Goal: Navigation & Orientation: Find specific page/section

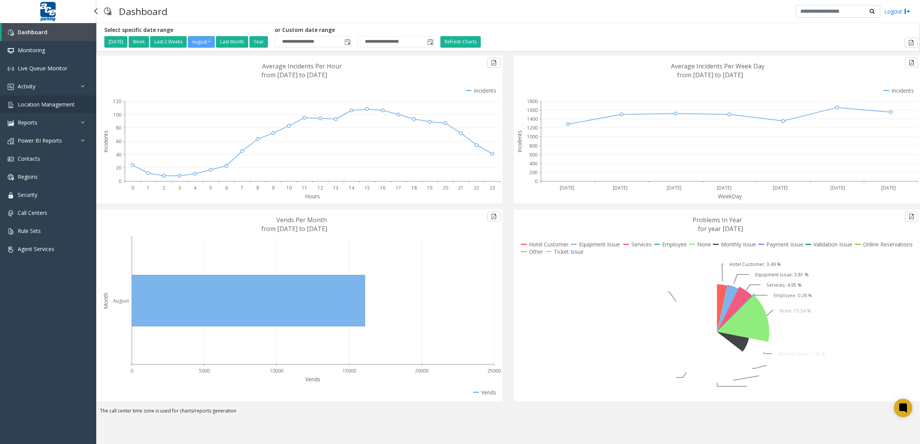
click at [38, 98] on link "Location Management" at bounding box center [48, 104] width 96 height 18
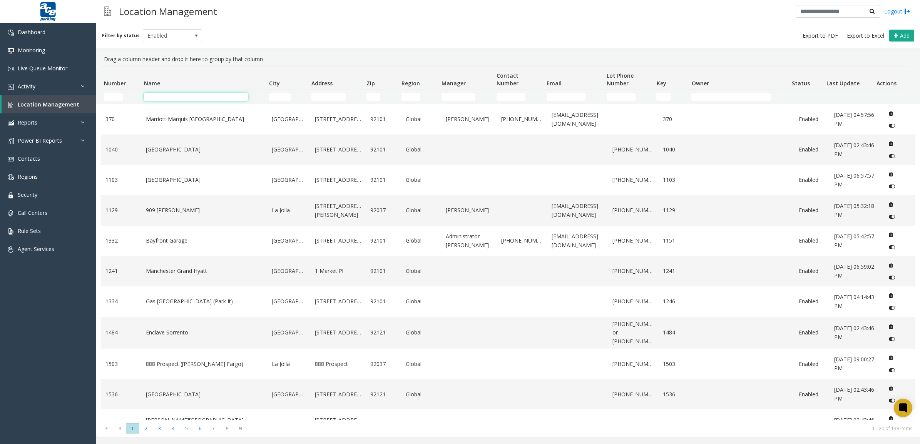
click at [179, 99] on input "Name Filter" at bounding box center [196, 97] width 104 height 8
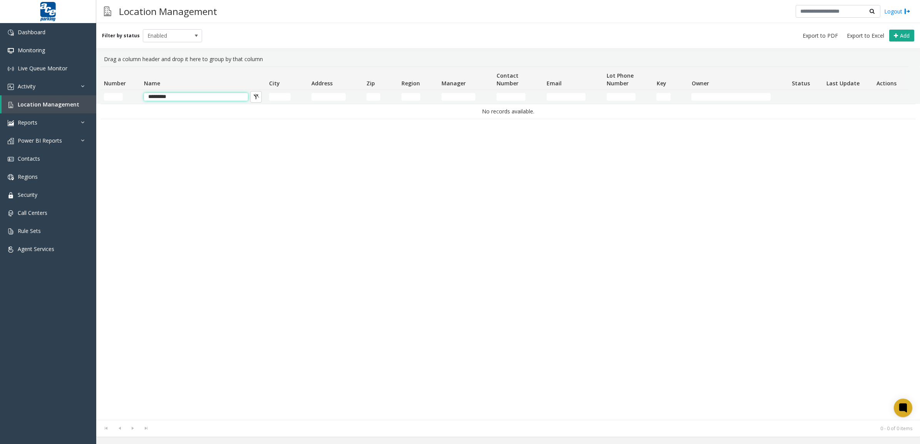
type input "***"
type input "*******"
type input "****"
drag, startPoint x: 401, startPoint y: 169, endPoint x: 385, endPoint y: 162, distance: 17.3
click at [401, 169] on div "No records available." at bounding box center [508, 262] width 814 height 316
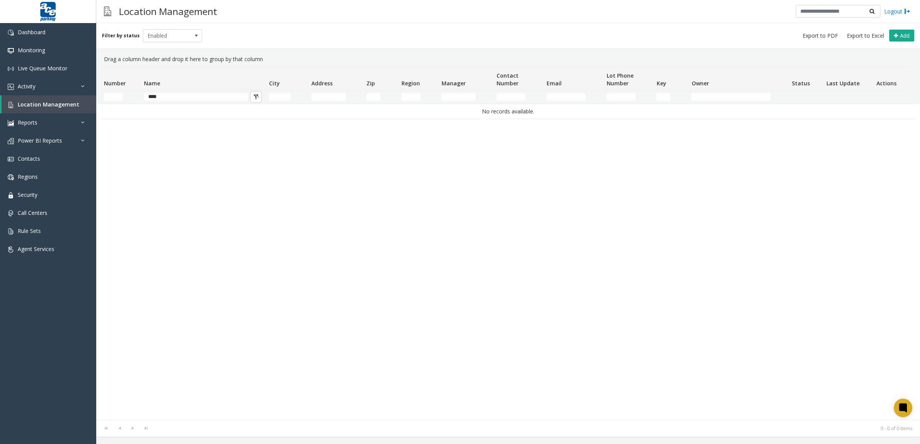
drag, startPoint x: 190, startPoint y: 105, endPoint x: 185, endPoint y: 100, distance: 7.4
click at [183, 103] on div "Number Name City Address Zip Region Manager Contact Number Email Lot Phone Numb…" at bounding box center [508, 244] width 824 height 354
drag, startPoint x: 163, startPoint y: 28, endPoint x: 164, endPoint y: 33, distance: 5.1
click at [163, 28] on div "Filter by status Enabled Add" at bounding box center [508, 35] width 824 height 25
click at [164, 37] on span "Enabled" at bounding box center [166, 36] width 47 height 12
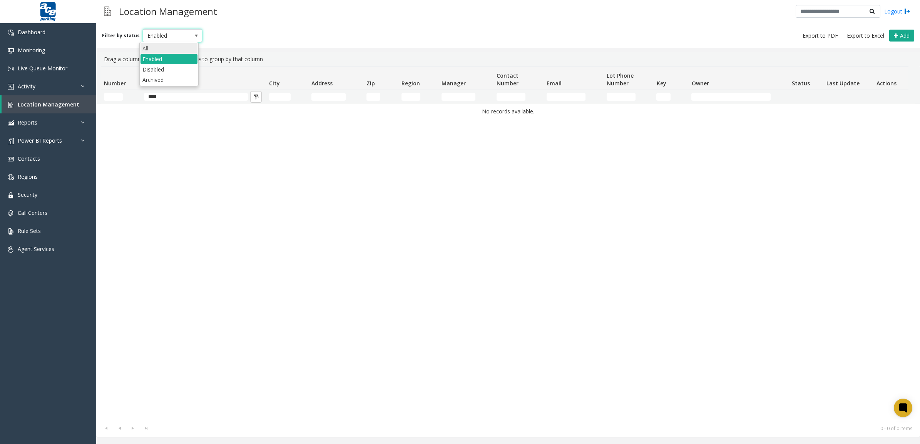
click at [161, 50] on li "All" at bounding box center [168, 48] width 57 height 10
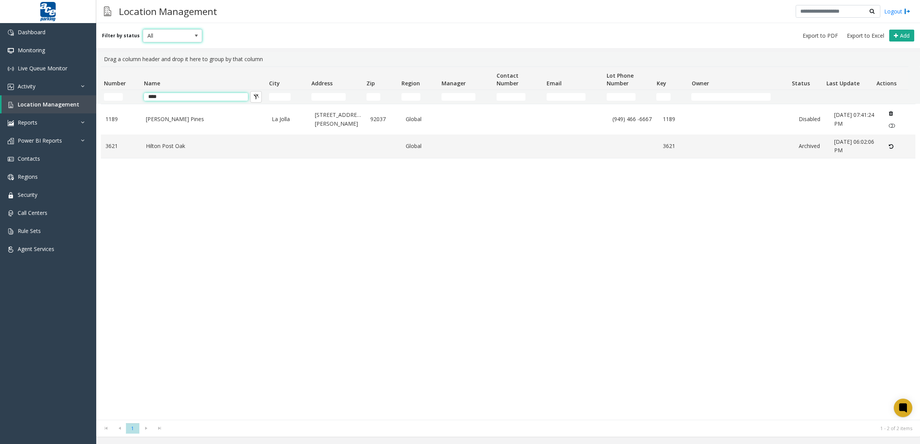
click at [181, 97] on input "****" at bounding box center [196, 97] width 104 height 8
drag, startPoint x: 183, startPoint y: 95, endPoint x: 119, endPoint y: 90, distance: 64.1
click at [119, 90] on thead "Number Name City Address Zip Region Manager Contact Number Email Lot Phone Numb…" at bounding box center [504, 85] width 807 height 37
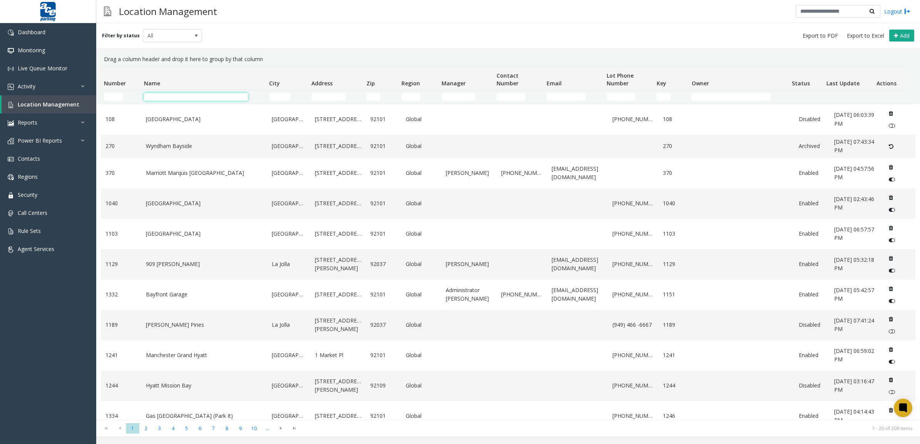
click at [186, 99] on input "Name Filter" at bounding box center [196, 97] width 104 height 8
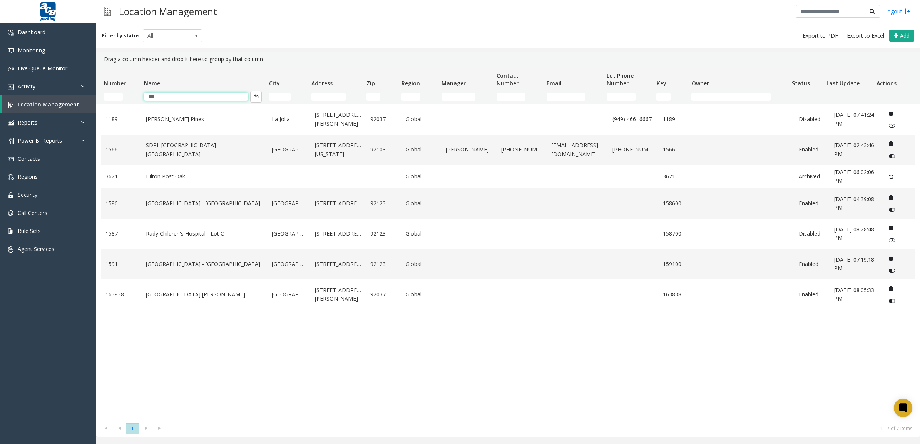
type input "***"
click at [264, 409] on div "1189 [PERSON_NAME][GEOGRAPHIC_DATA] [STREET_ADDRESS][PERSON_NAME] Global (949) …" at bounding box center [508, 262] width 814 height 316
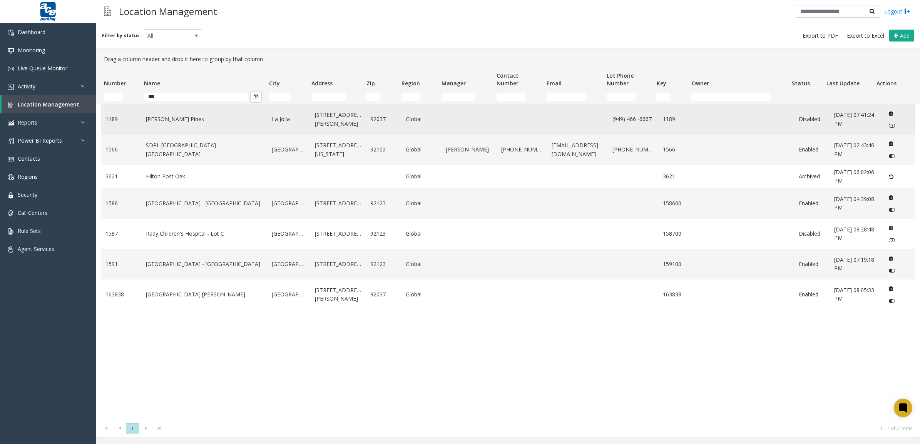
click at [231, 124] on td "[PERSON_NAME] Pines" at bounding box center [204, 119] width 126 height 30
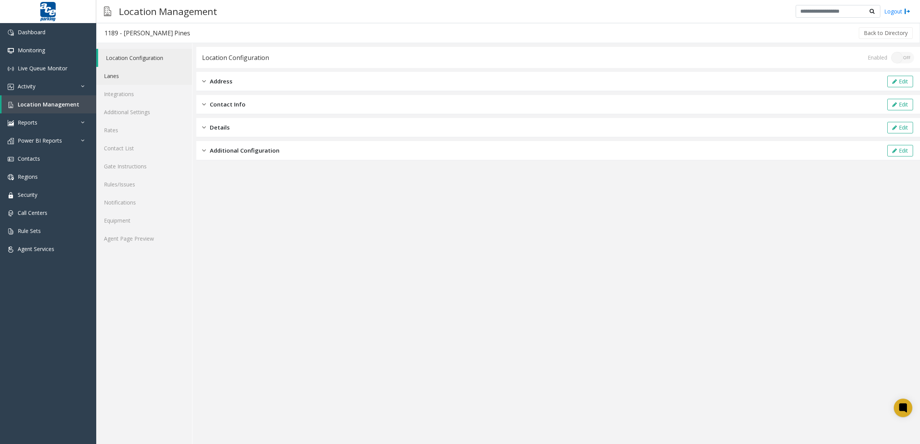
click at [132, 82] on link "Lanes" at bounding box center [144, 76] width 96 height 18
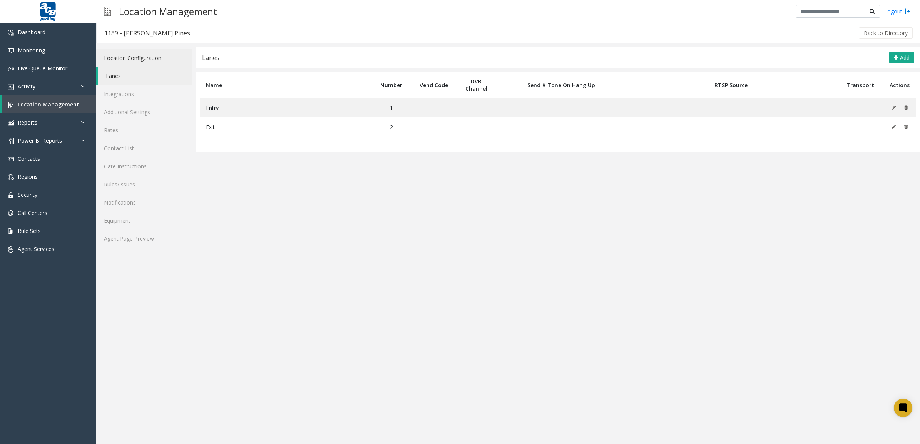
click at [135, 57] on link "Location Configuration" at bounding box center [144, 58] width 96 height 18
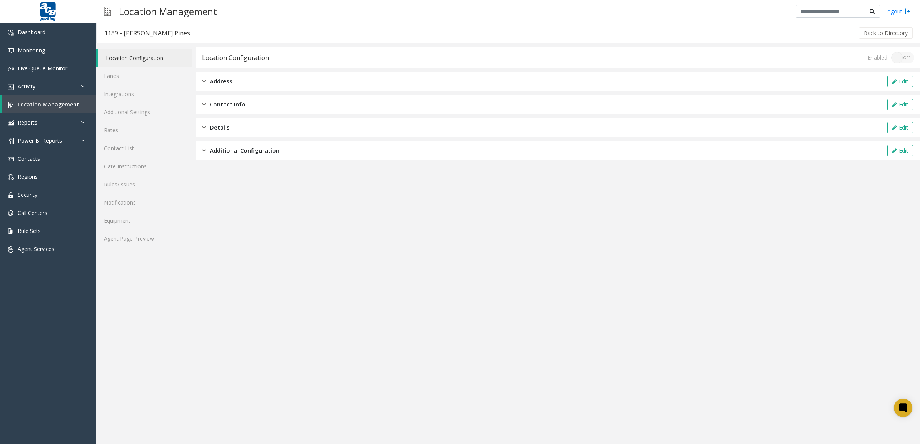
click at [313, 81] on div "Address Edit" at bounding box center [557, 81] width 723 height 19
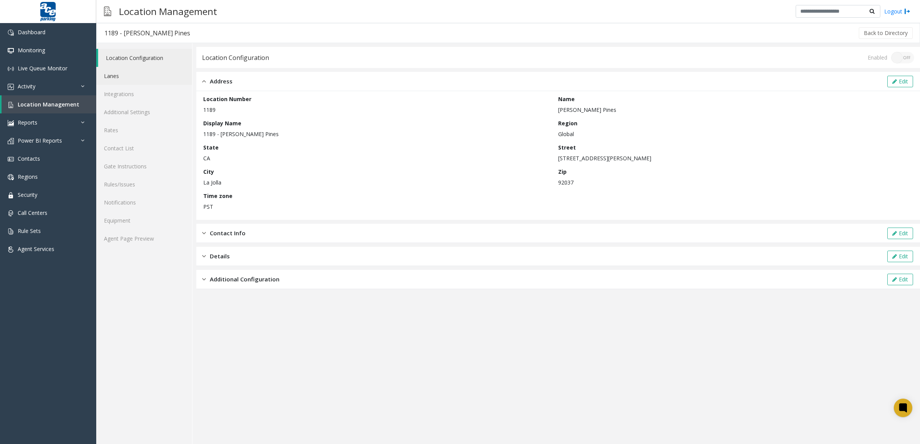
click at [137, 79] on link "Lanes" at bounding box center [144, 76] width 96 height 18
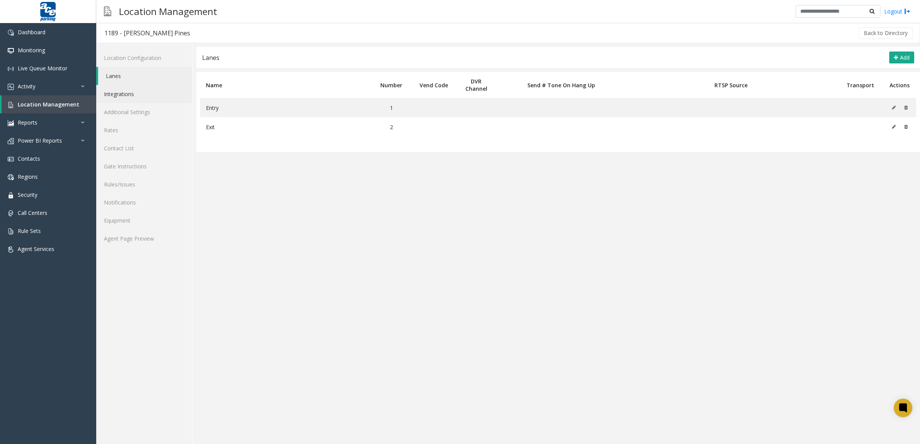
click at [145, 99] on link "Integrations" at bounding box center [144, 94] width 96 height 18
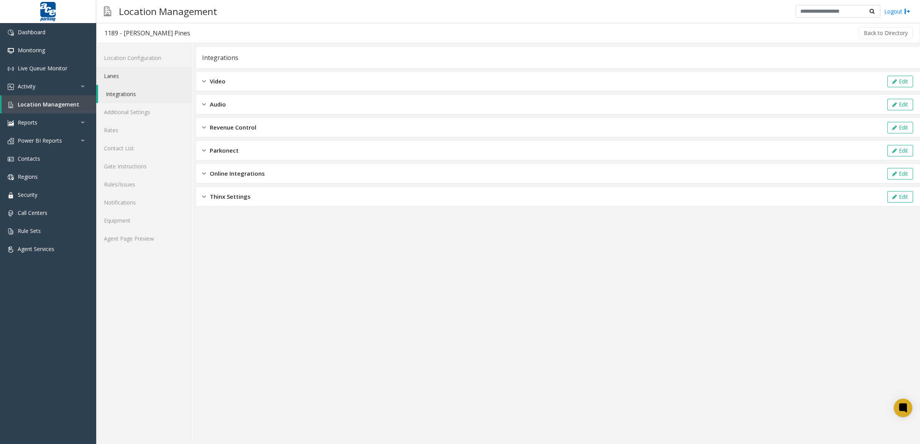
click at [135, 77] on link "Lanes" at bounding box center [144, 76] width 96 height 18
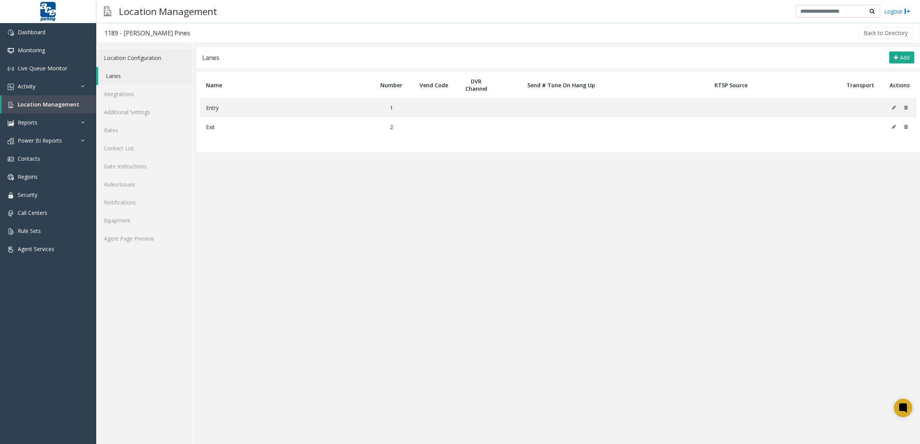
click at [141, 58] on link "Location Configuration" at bounding box center [144, 58] width 96 height 18
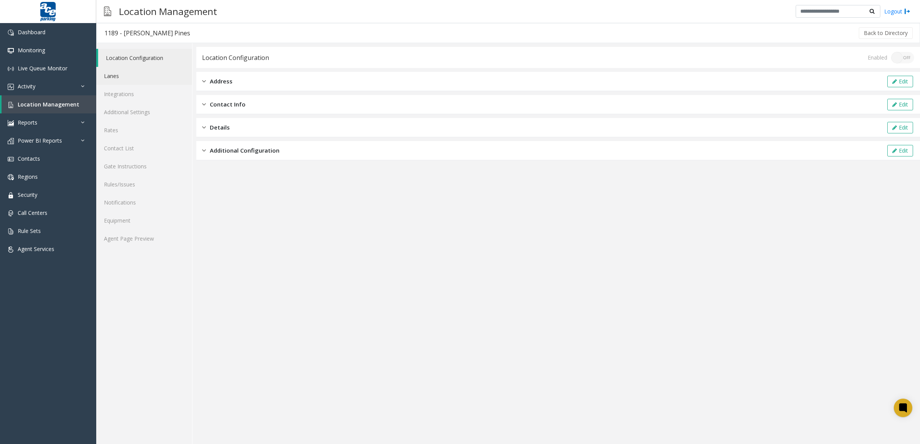
click at [141, 74] on link "Lanes" at bounding box center [144, 76] width 96 height 18
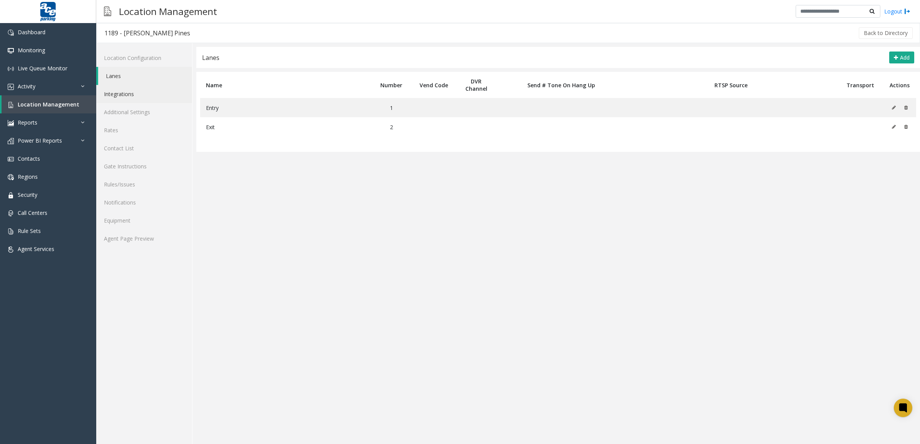
click at [137, 89] on link "Integrations" at bounding box center [144, 94] width 96 height 18
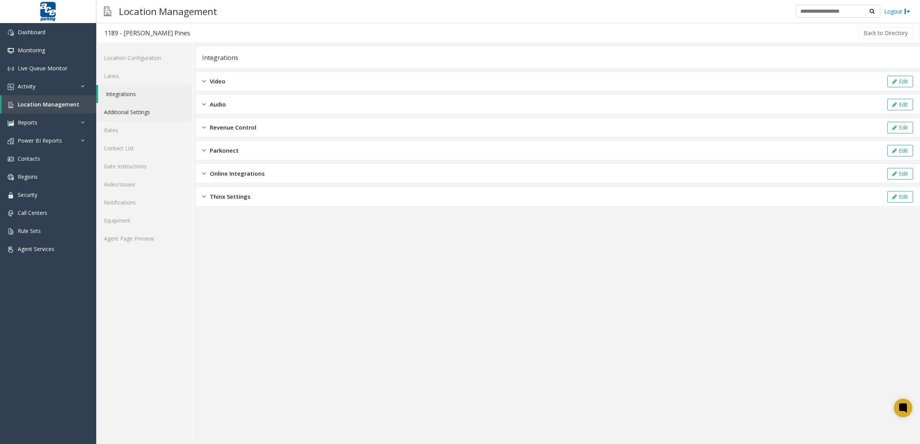
click at [139, 117] on link "Additional Settings" at bounding box center [144, 112] width 96 height 18
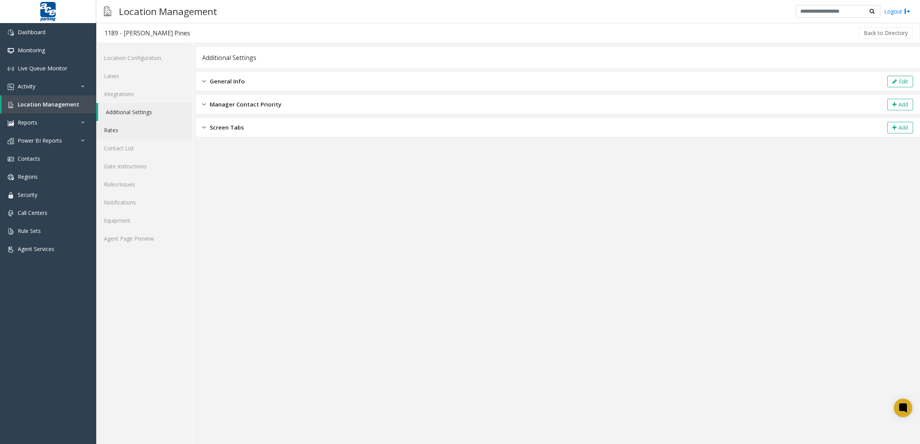
click at [142, 132] on link "Rates" at bounding box center [144, 130] width 96 height 18
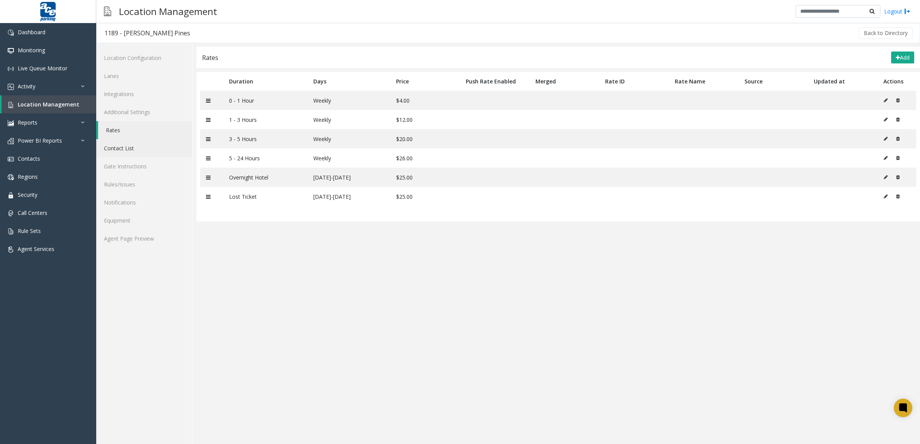
click at [146, 155] on link "Contact List" at bounding box center [144, 148] width 96 height 18
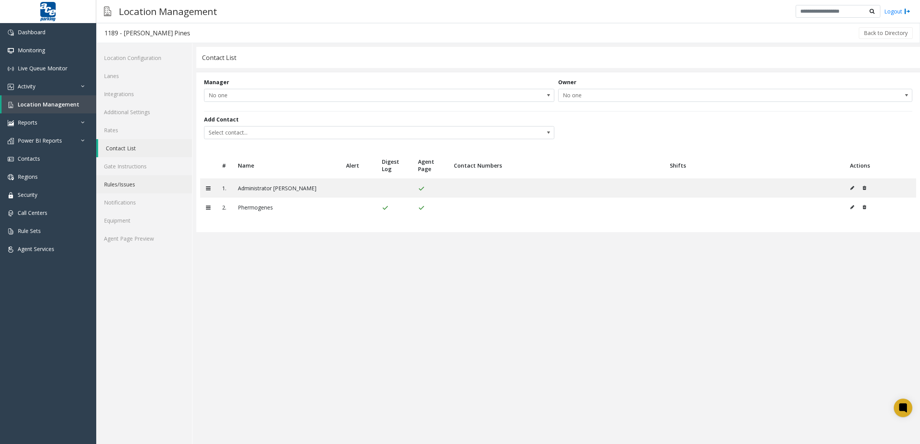
click at [143, 179] on link "Rules/Issues" at bounding box center [144, 184] width 96 height 18
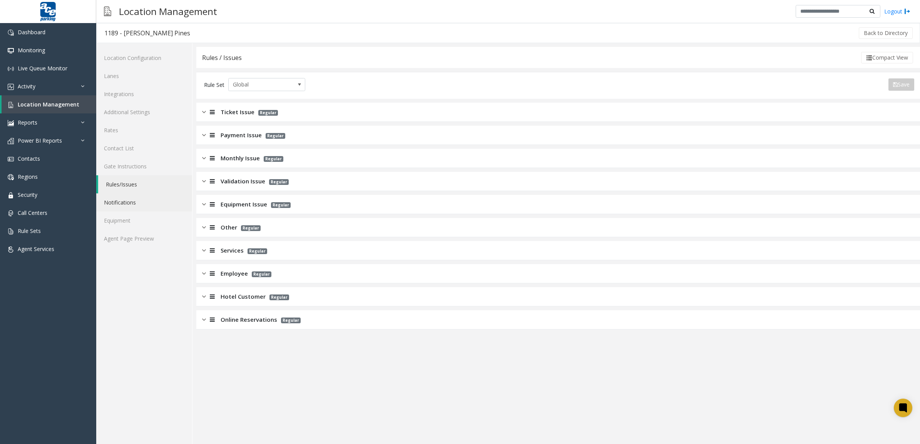
click at [146, 210] on link "Notifications" at bounding box center [144, 203] width 96 height 18
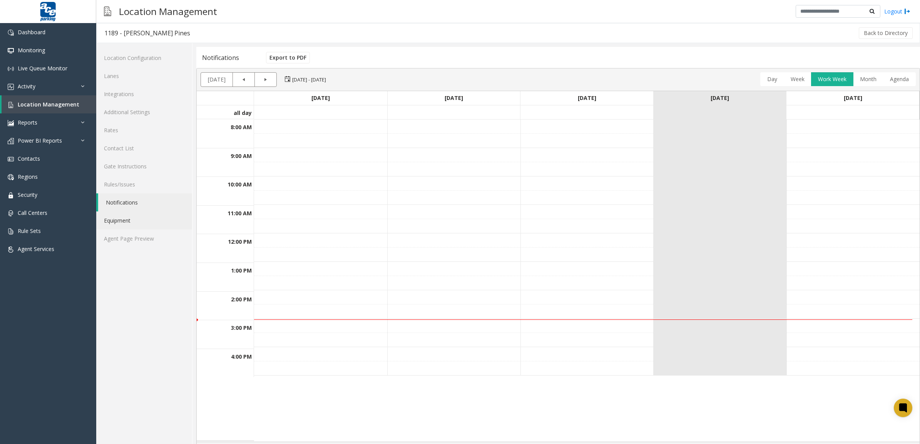
click at [144, 227] on link "Equipment" at bounding box center [144, 221] width 96 height 18
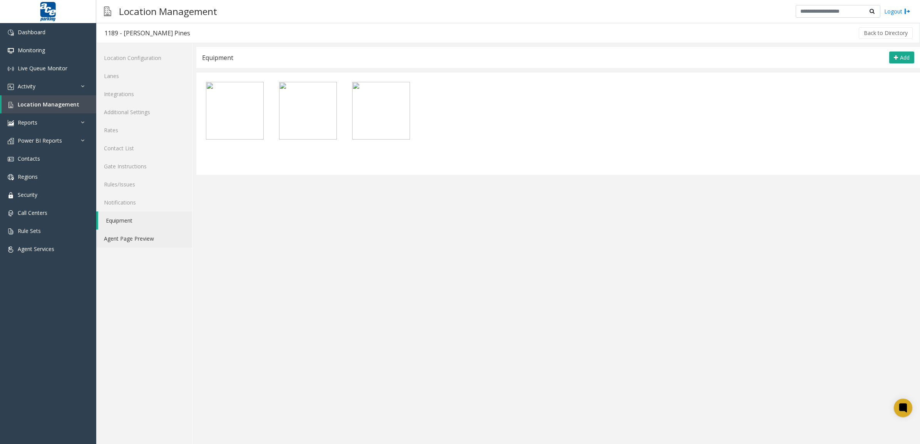
click at [144, 243] on link "Agent Page Preview" at bounding box center [144, 239] width 96 height 18
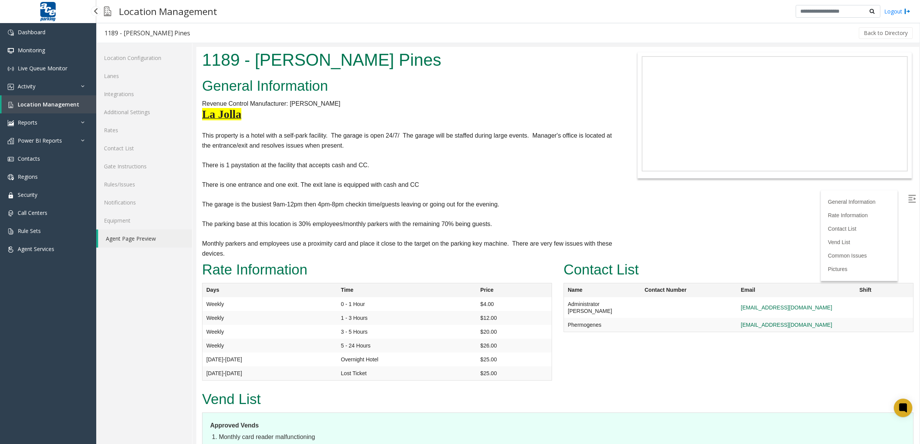
click at [55, 103] on span "Location Management" at bounding box center [49, 104] width 62 height 7
